Goal: Obtain resource: Download file/media

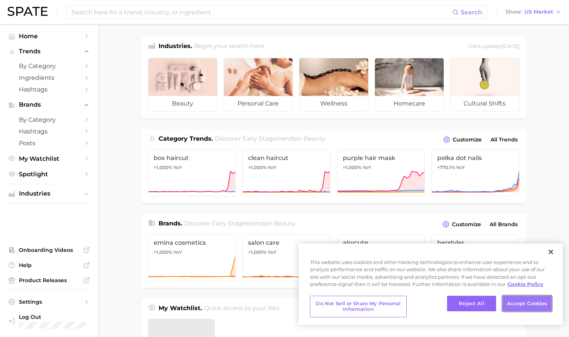
click at [524, 300] on button "Accept Cookies" at bounding box center [527, 303] width 49 height 16
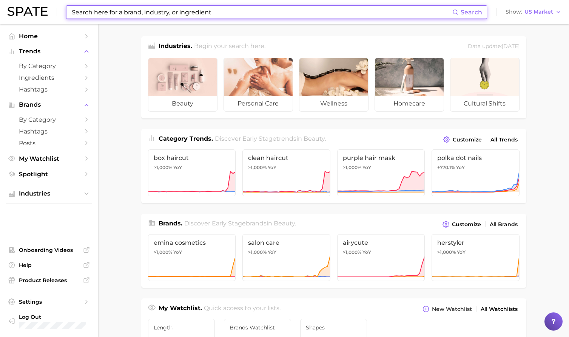
click at [131, 6] on input at bounding box center [261, 12] width 381 height 13
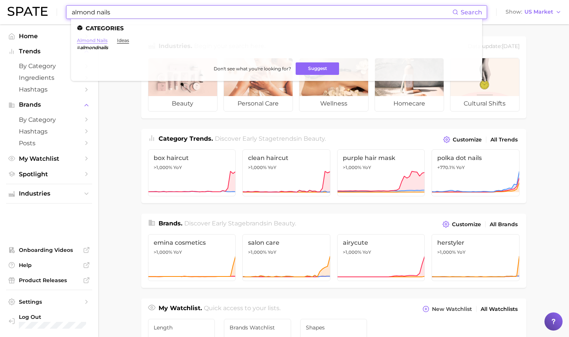
type input "almond nails"
click at [98, 40] on link "almond nails" at bounding box center [92, 40] width 31 height 6
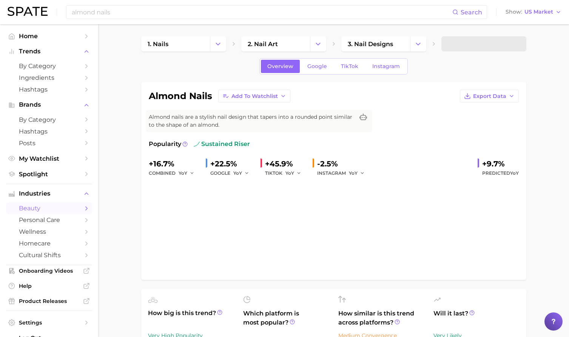
scroll to position [32, 0]
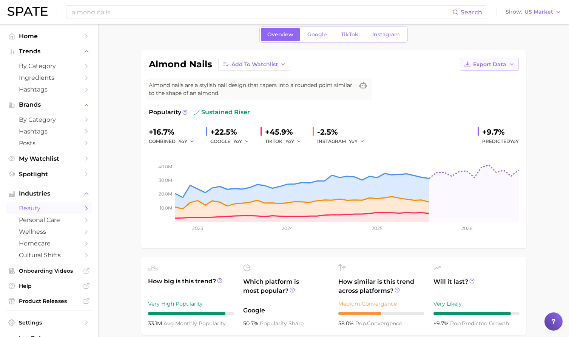
click at [495, 65] on span "Export Data" at bounding box center [489, 64] width 33 height 6
click at [472, 90] on span "Time Series Image" at bounding box center [474, 92] width 51 height 6
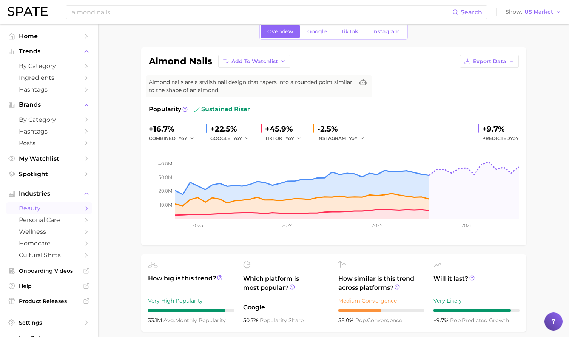
scroll to position [0, 0]
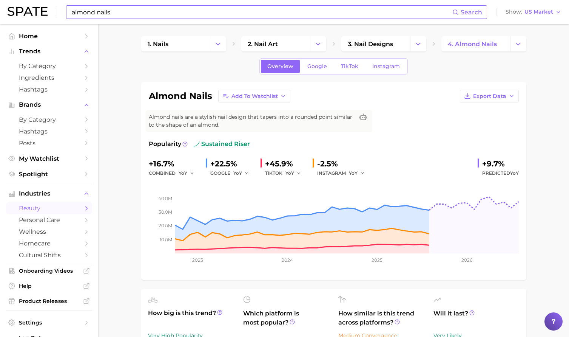
click at [165, 14] on input "almond nails" at bounding box center [261, 12] width 381 height 13
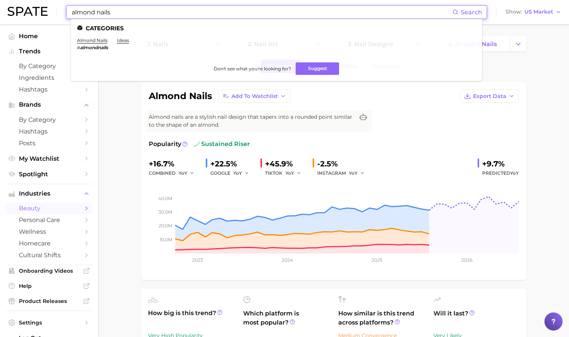
click at [165, 14] on input "almond nails" at bounding box center [261, 12] width 381 height 13
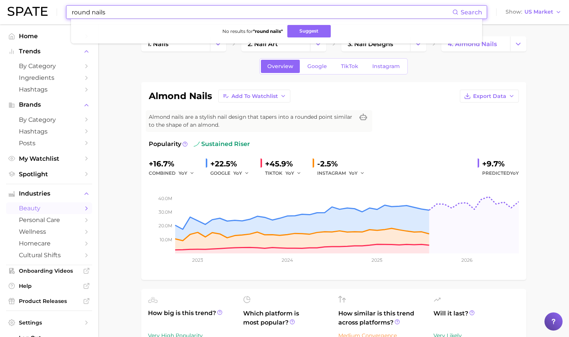
drag, startPoint x: 112, startPoint y: 11, endPoint x: 99, endPoint y: 11, distance: 12.5
click at [99, 11] on input "round nails" at bounding box center [261, 12] width 381 height 13
type input "r"
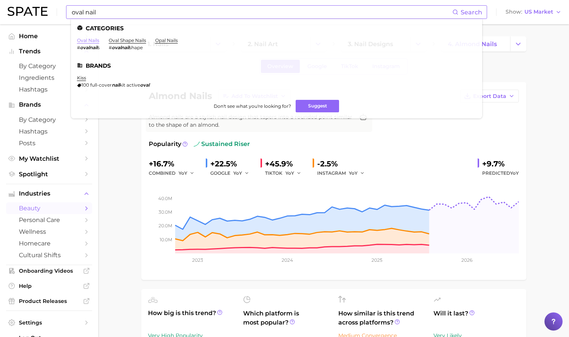
click at [91, 41] on link "oval nails" at bounding box center [88, 40] width 22 height 6
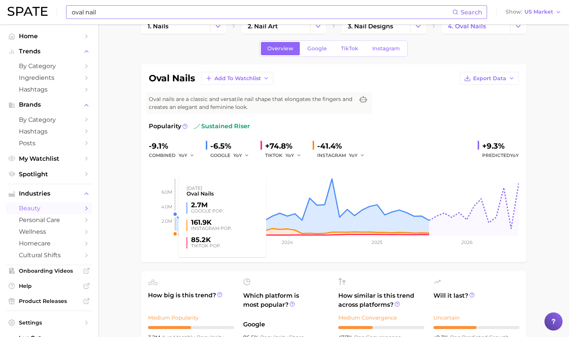
scroll to position [18, 0]
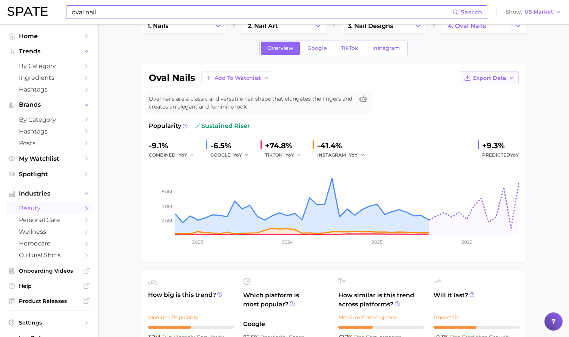
click at [489, 75] on span "Export Data" at bounding box center [489, 78] width 33 height 6
click at [476, 103] on span "Time Series Image" at bounding box center [474, 105] width 51 height 6
click at [176, 12] on input "oval nail" at bounding box center [261, 12] width 381 height 13
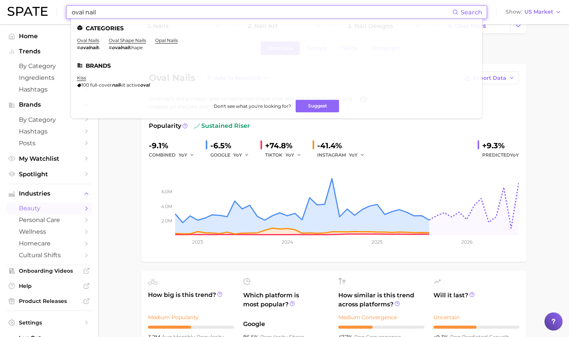
click at [176, 12] on input "oval nail" at bounding box center [261, 12] width 381 height 13
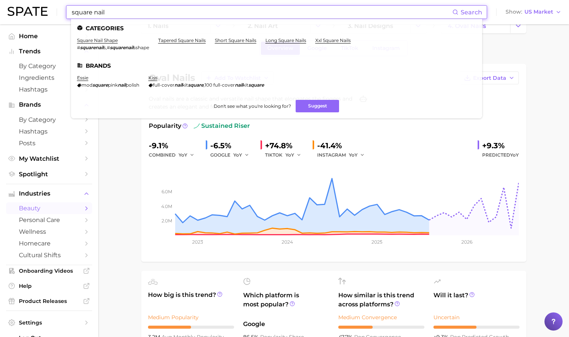
click at [122, 11] on input "square nail" at bounding box center [261, 12] width 381 height 13
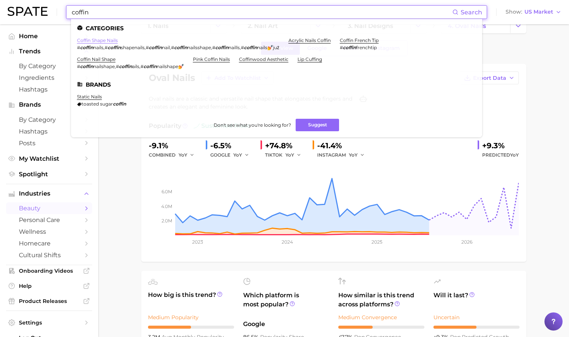
click at [109, 40] on link "coffin shape nails" at bounding box center [97, 40] width 41 height 6
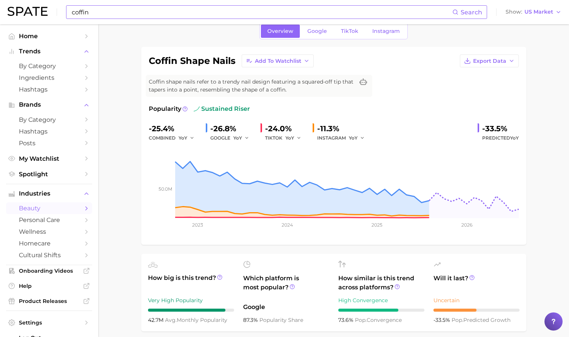
scroll to position [37, 0]
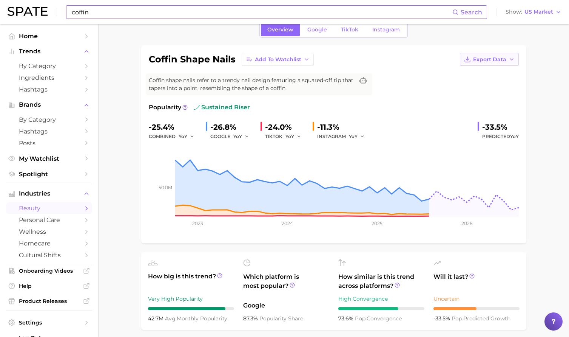
click at [510, 60] on icon "button" at bounding box center [512, 59] width 6 height 6
click at [491, 86] on span "Time Series Image" at bounding box center [474, 87] width 51 height 6
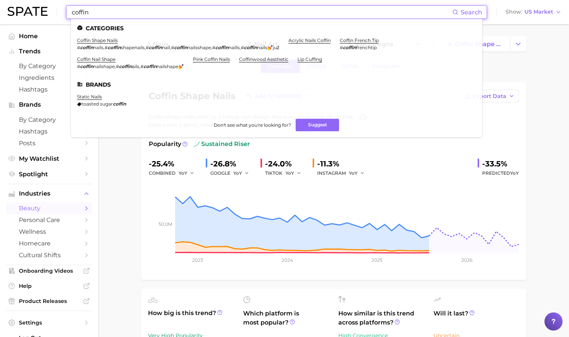
click at [144, 13] on input "coffin" at bounding box center [261, 12] width 381 height 13
type input "d"
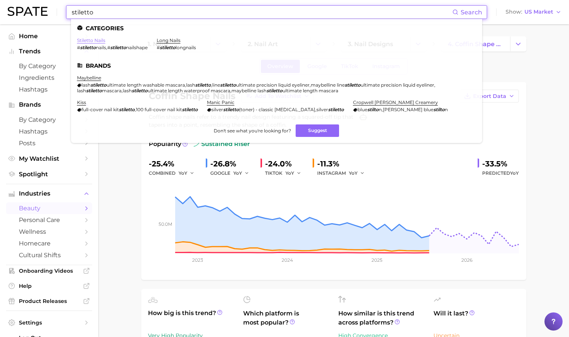
click at [92, 40] on link "stiletto nails" at bounding box center [91, 40] width 28 height 6
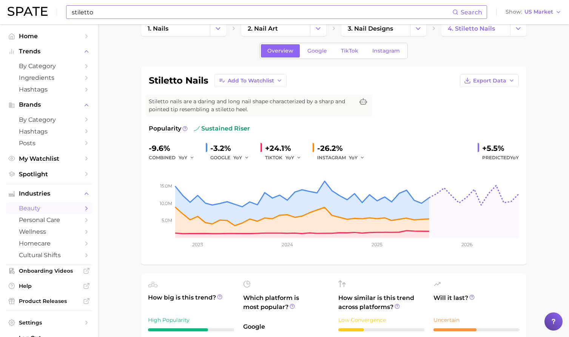
scroll to position [35, 0]
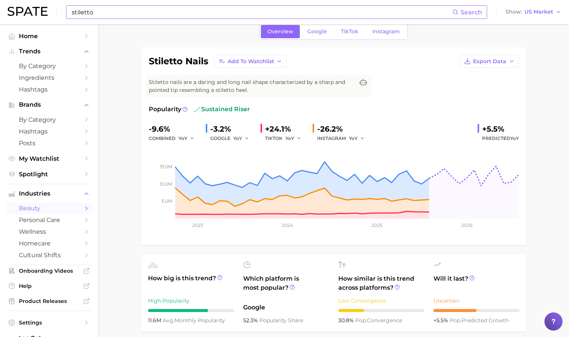
click at [157, 14] on input "stiletto" at bounding box center [261, 12] width 381 height 13
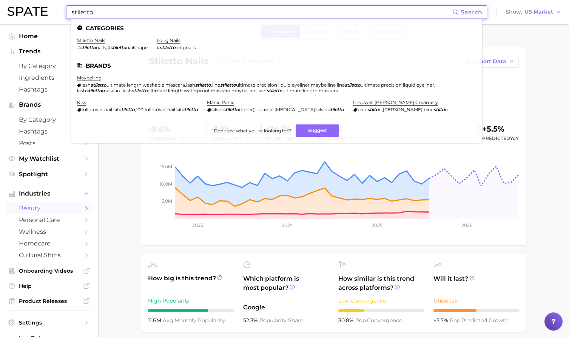
click at [157, 14] on input "stiletto" at bounding box center [261, 12] width 381 height 13
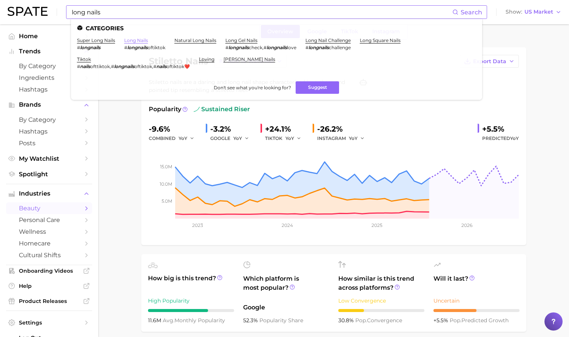
click at [144, 41] on link "long nails" at bounding box center [136, 40] width 24 height 6
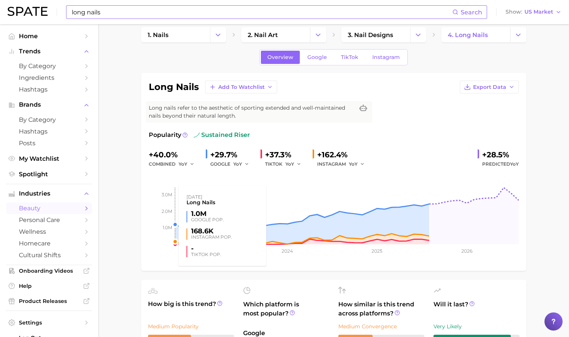
scroll to position [9, 0]
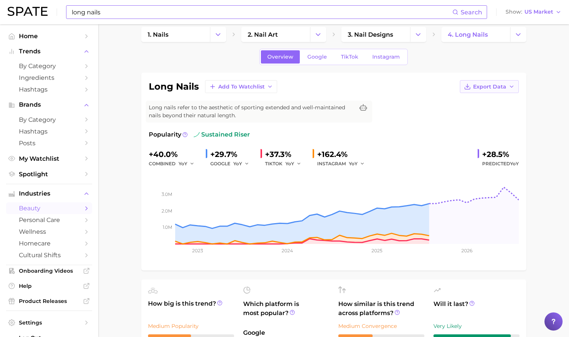
click at [494, 84] on span "Export Data" at bounding box center [489, 86] width 33 height 6
click at [473, 113] on span "Time Series Image" at bounding box center [474, 114] width 51 height 6
click at [190, 11] on input "long nails" at bounding box center [261, 12] width 381 height 13
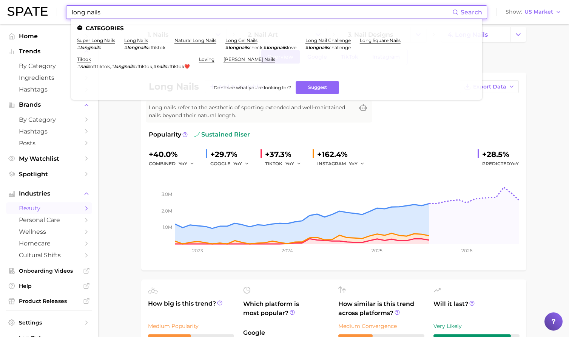
click at [190, 12] on input "long nails" at bounding box center [261, 12] width 381 height 13
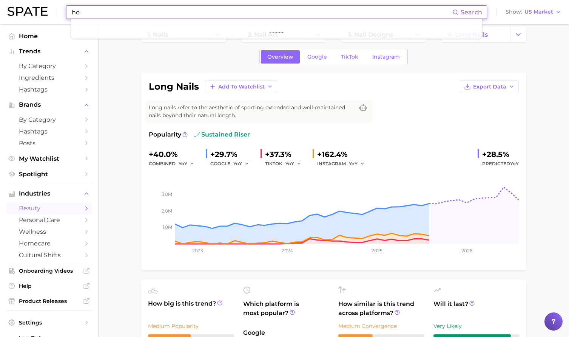
type input "h"
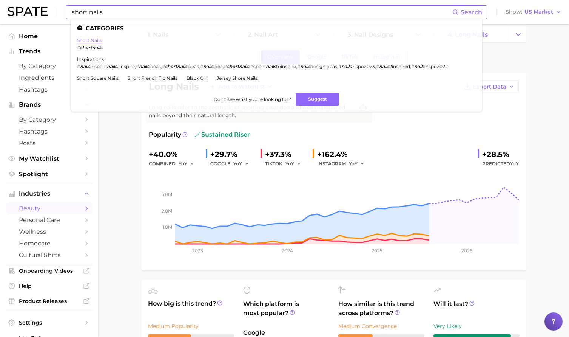
click at [94, 40] on link "short nails" at bounding box center [89, 40] width 25 height 6
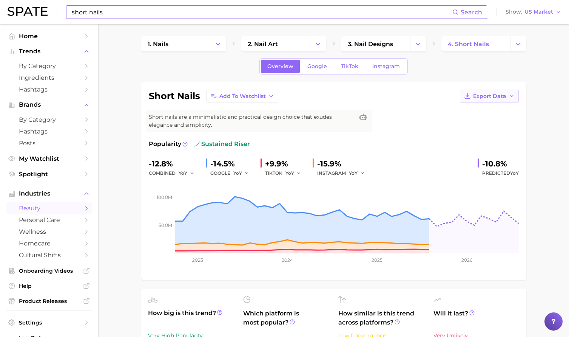
click at [496, 96] on span "Export Data" at bounding box center [489, 96] width 33 height 6
click at [470, 124] on span "Time Series Image" at bounding box center [474, 123] width 51 height 6
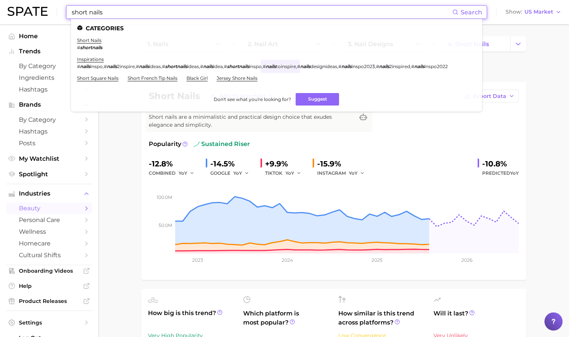
click at [146, 11] on input "short nails" at bounding box center [261, 12] width 381 height 13
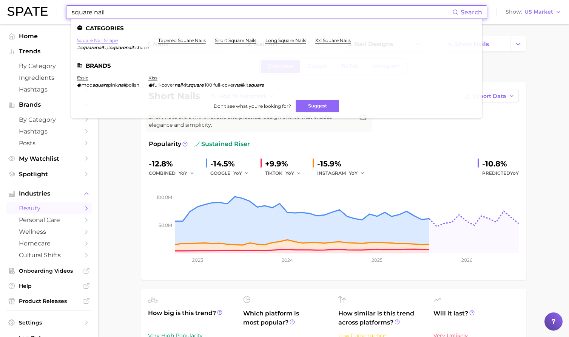
click at [111, 39] on link "square nail shape" at bounding box center [97, 40] width 41 height 6
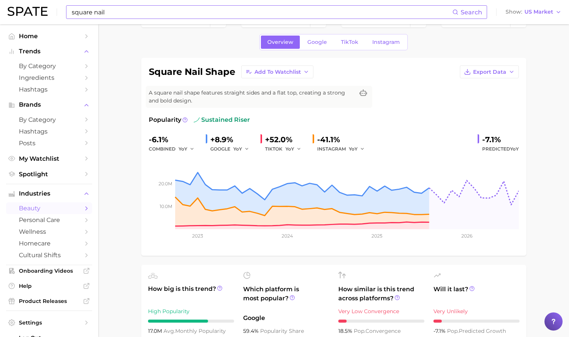
scroll to position [27, 0]
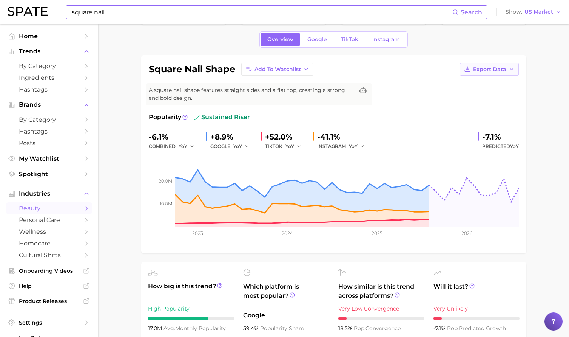
click at [503, 69] on span "Export Data" at bounding box center [489, 69] width 33 height 6
click at [481, 94] on span "Time Series Image" at bounding box center [474, 97] width 51 height 6
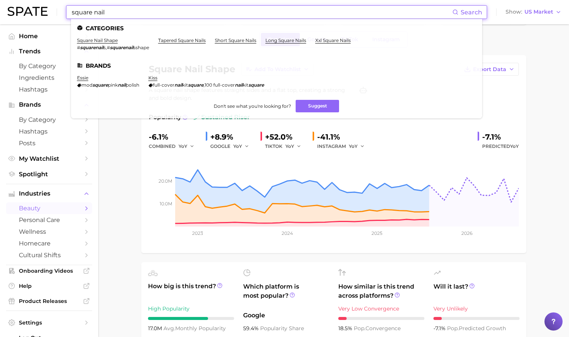
click at [164, 12] on input "square nail" at bounding box center [261, 12] width 381 height 13
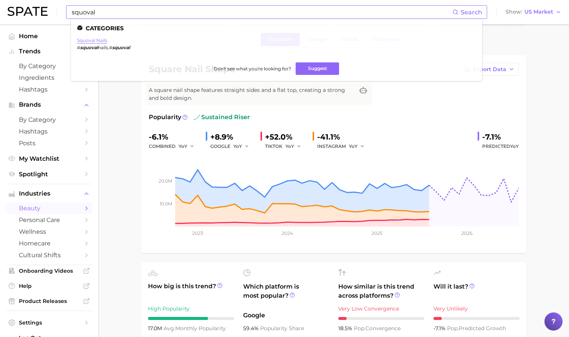
click at [100, 41] on link "squoval nails" at bounding box center [92, 40] width 30 height 6
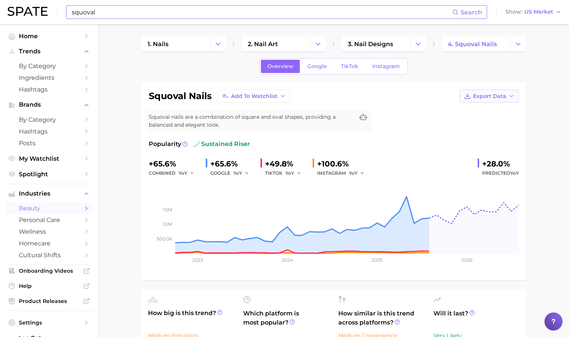
click at [489, 99] on span "Export Data" at bounding box center [489, 96] width 33 height 6
click at [471, 122] on span "Time Series Image" at bounding box center [474, 123] width 51 height 6
click at [196, 9] on input "squoval" at bounding box center [261, 12] width 381 height 13
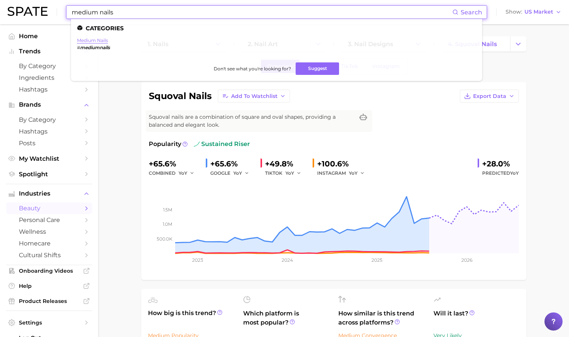
click at [101, 40] on link "medium nails" at bounding box center [92, 40] width 31 height 6
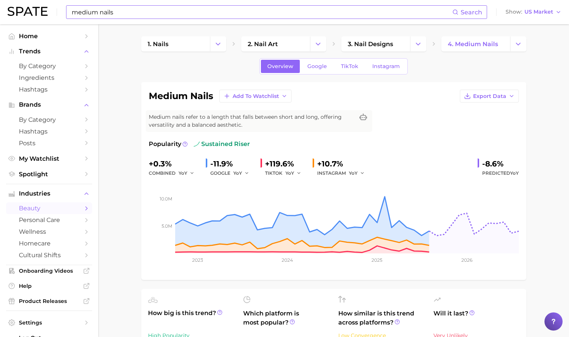
click at [239, 14] on input "medium nails" at bounding box center [261, 12] width 381 height 13
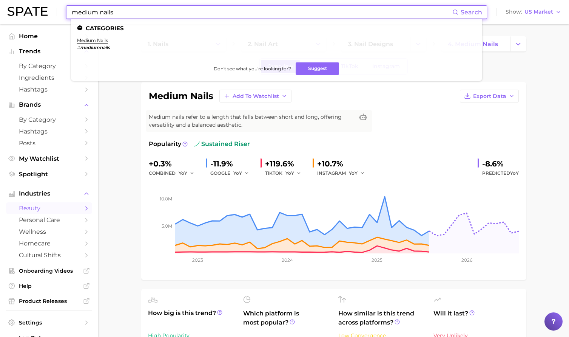
click at [239, 14] on input "medium nails" at bounding box center [261, 12] width 381 height 13
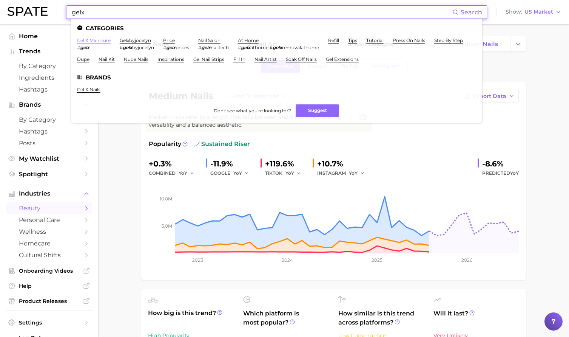
type input "gelx"
click at [101, 39] on link "gel x manicure" at bounding box center [94, 40] width 34 height 6
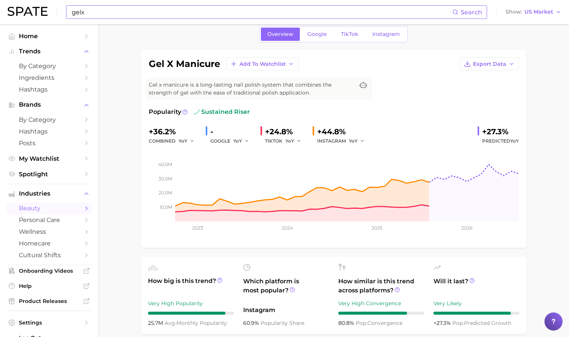
scroll to position [31, 0]
